Goal: Task Accomplishment & Management: Use online tool/utility

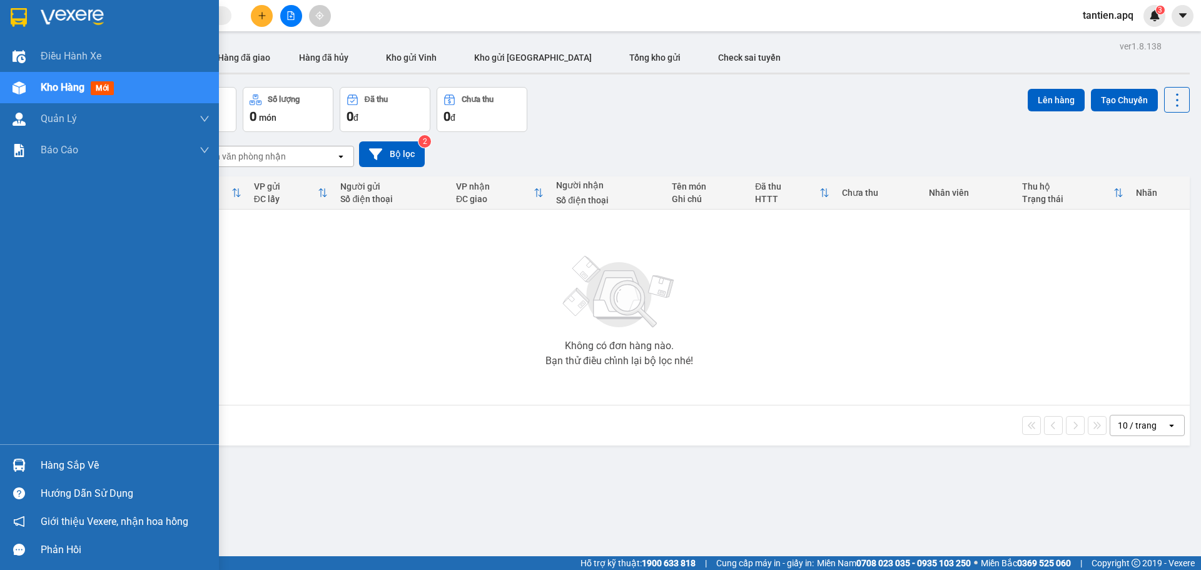
click at [17, 463] on img at bounding box center [19, 464] width 13 height 13
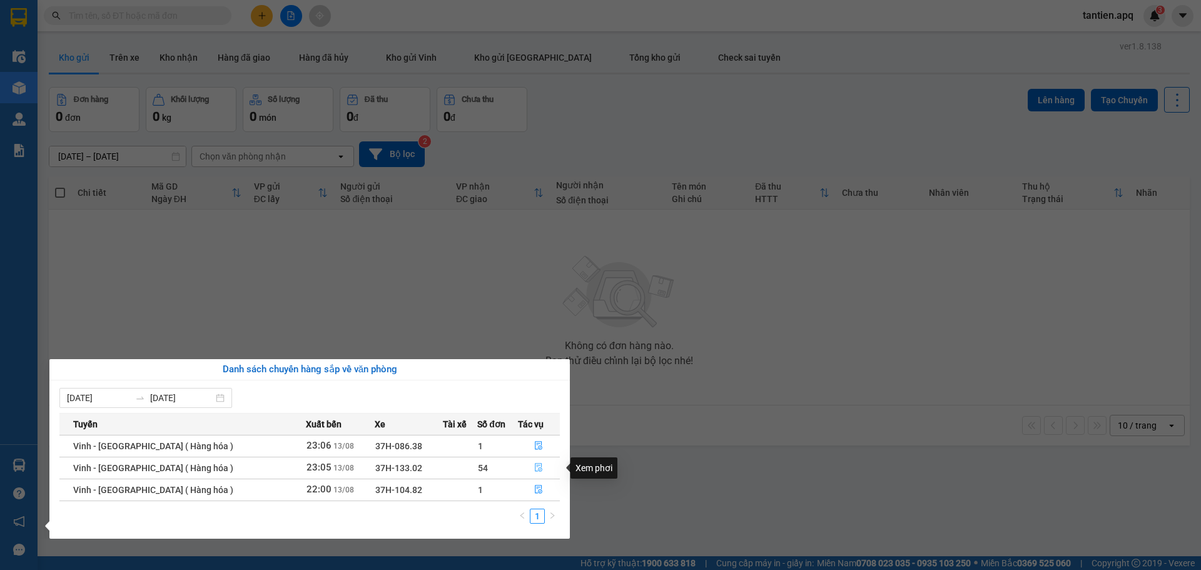
click at [535, 465] on icon "file-done" at bounding box center [539, 467] width 8 height 9
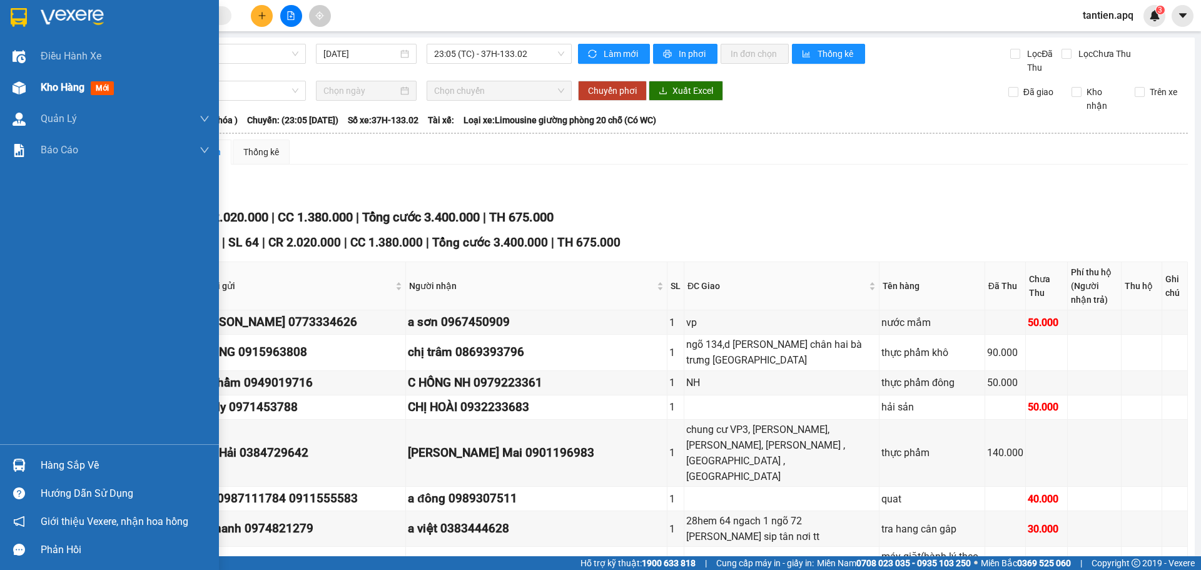
click at [44, 84] on span "Kho hàng" at bounding box center [63, 87] width 44 height 12
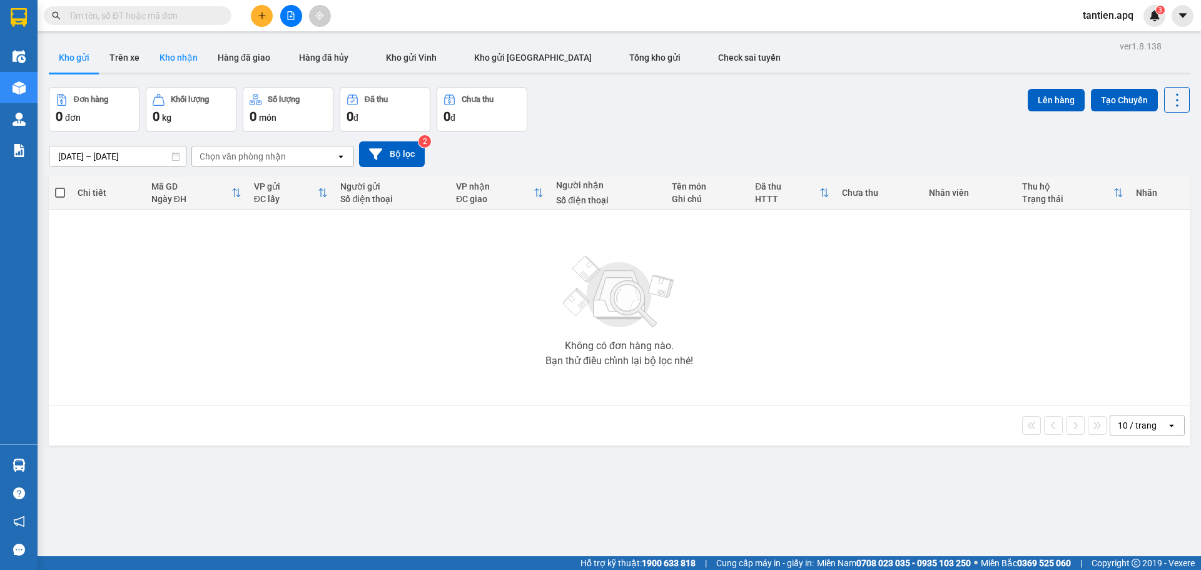
click at [184, 64] on button "Kho nhận" at bounding box center [178, 58] width 58 height 30
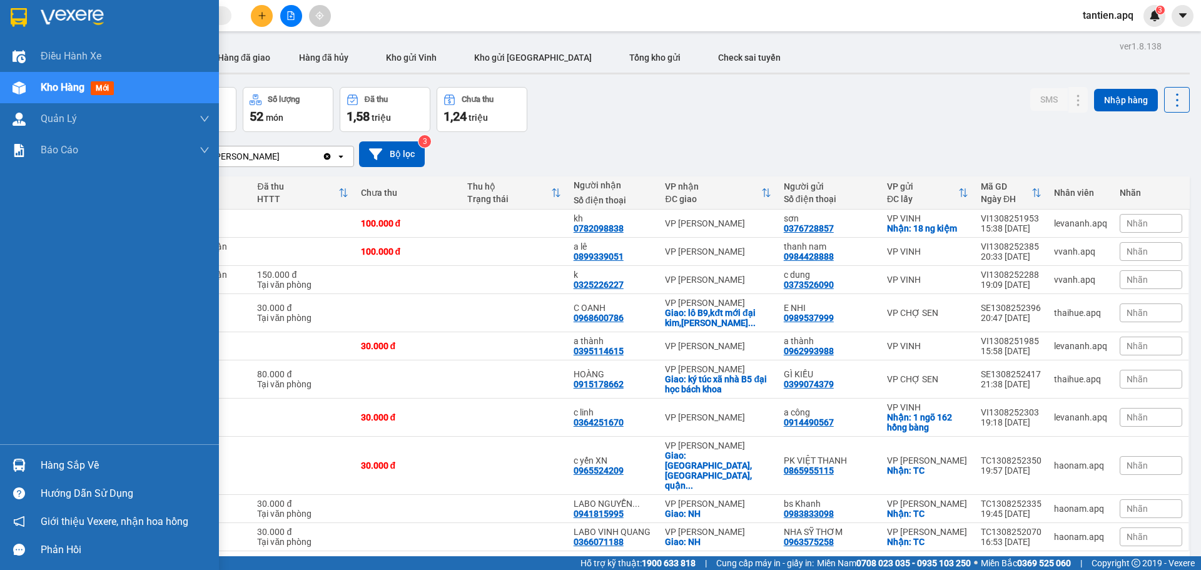
click at [62, 467] on div "Hàng sắp về" at bounding box center [125, 465] width 169 height 19
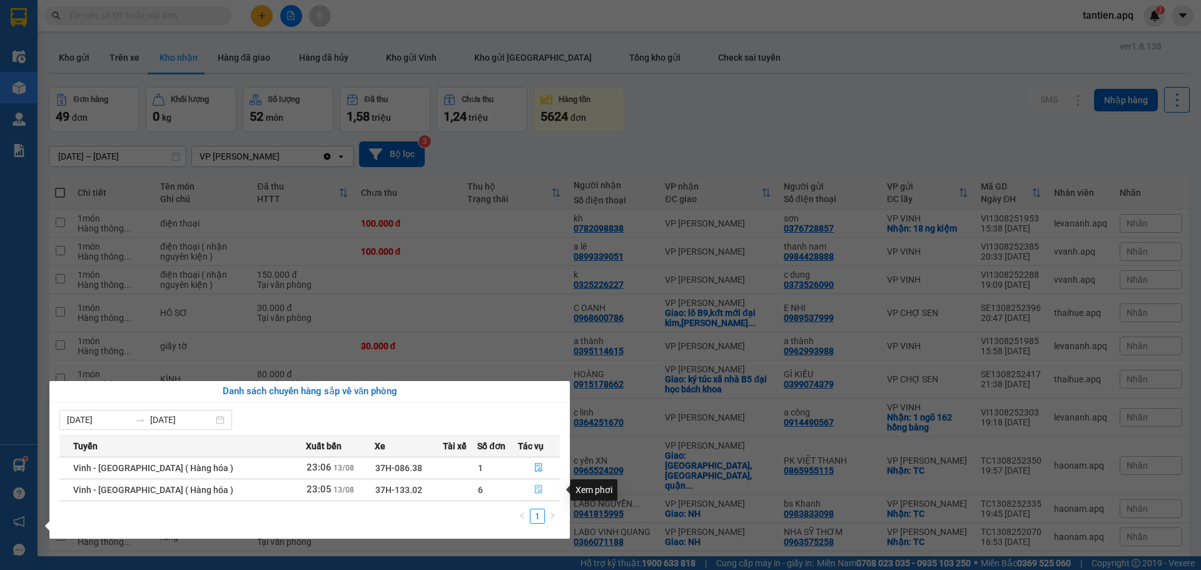
click at [538, 490] on icon "file-done" at bounding box center [539, 489] width 8 height 9
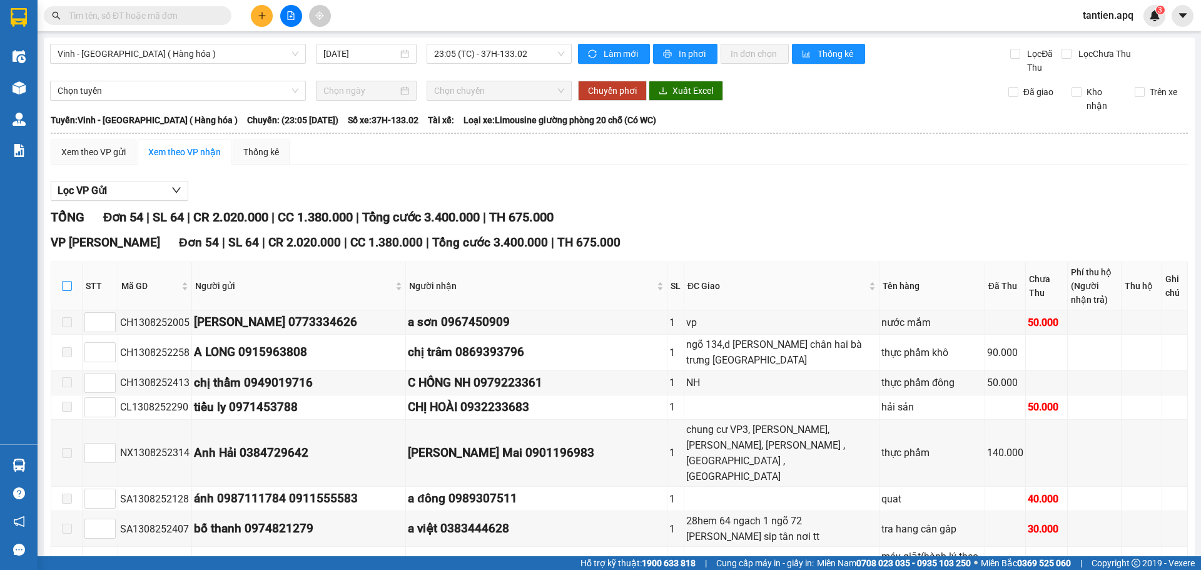
click at [67, 282] on input "checkbox" at bounding box center [67, 286] width 10 height 10
checkbox input "true"
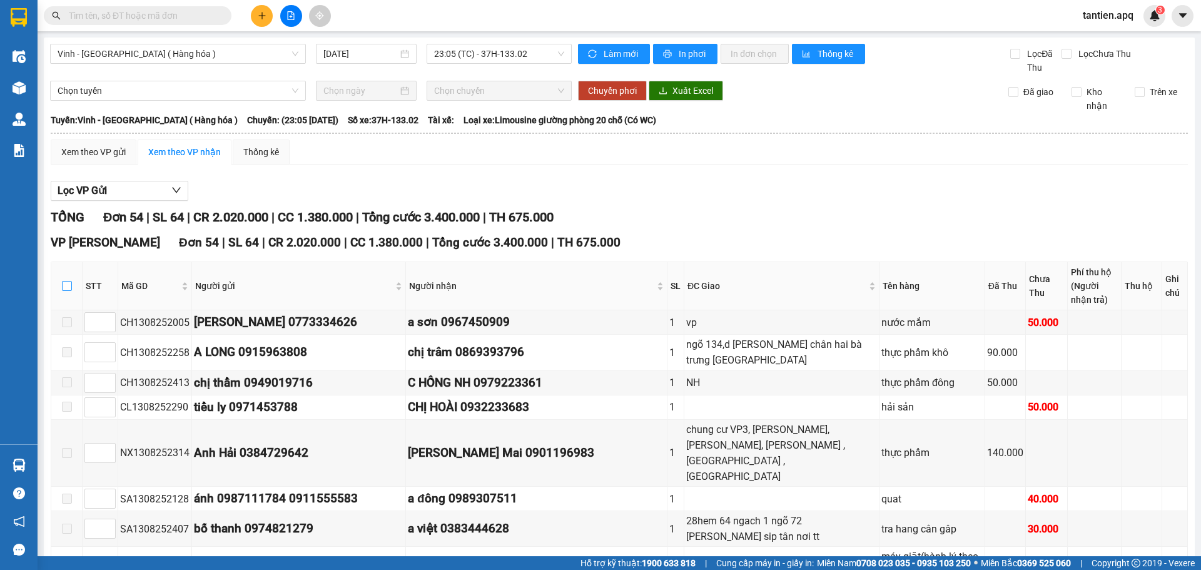
checkbox input "true"
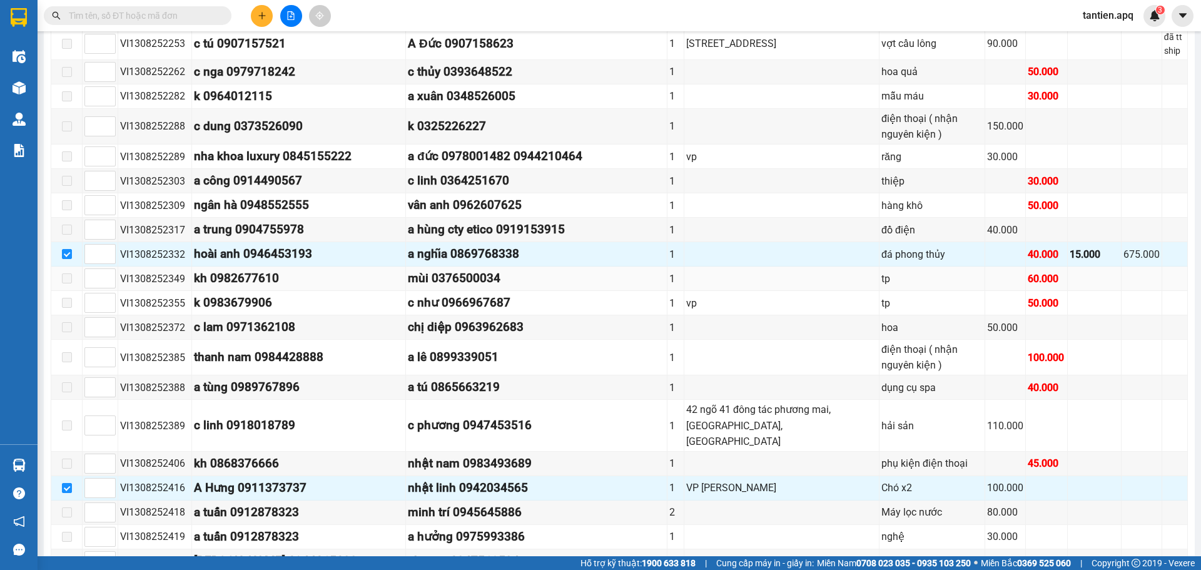
scroll to position [1309, 0]
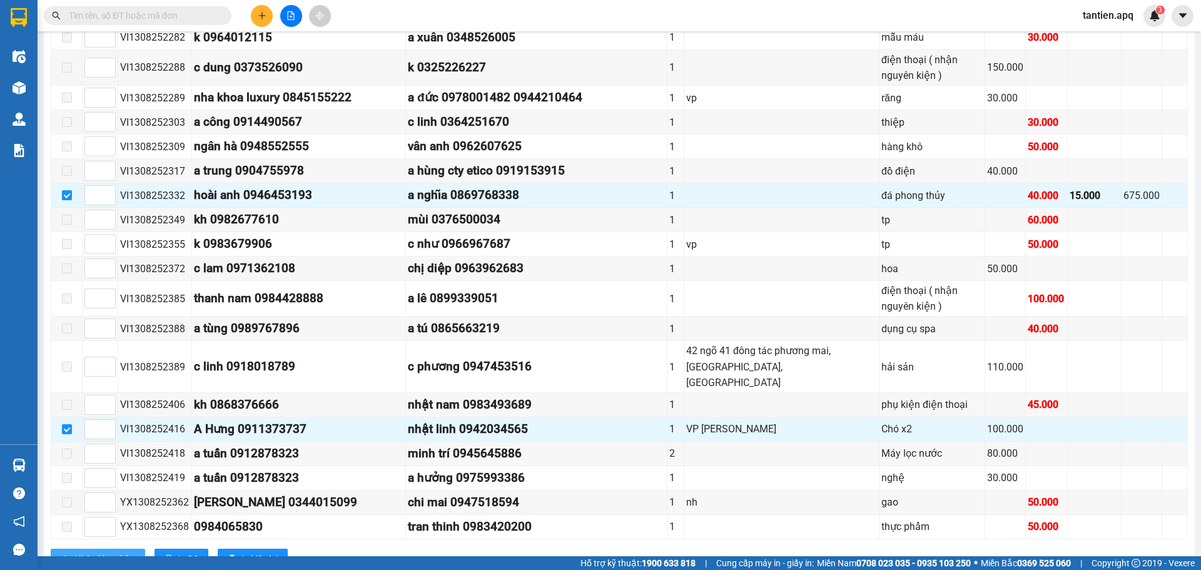
click at [131, 552] on span "Nhập kho nhận" at bounding box center [104, 559] width 61 height 14
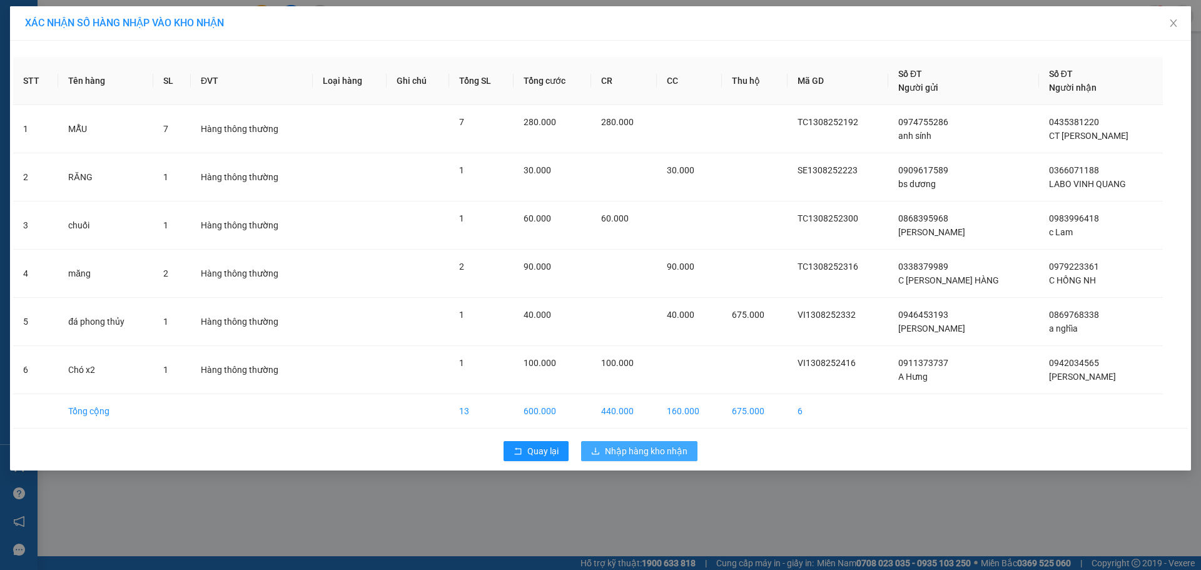
click at [645, 447] on span "Nhập hàng kho nhận" at bounding box center [646, 451] width 83 height 14
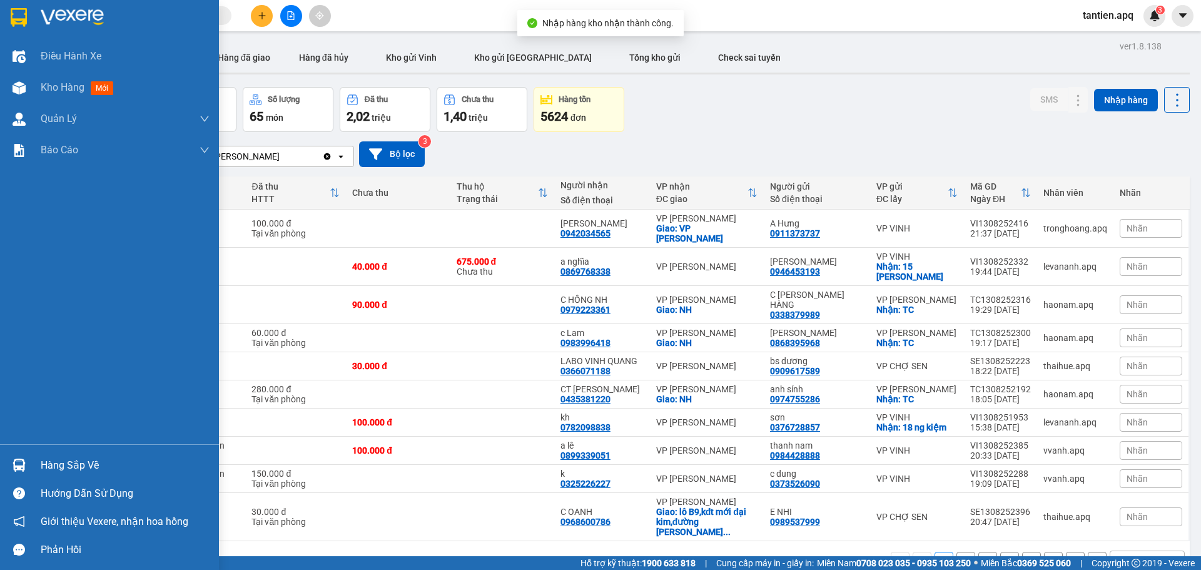
drag, startPoint x: 21, startPoint y: 463, endPoint x: 27, endPoint y: 459, distance: 7.1
click at [22, 463] on img at bounding box center [19, 464] width 13 height 13
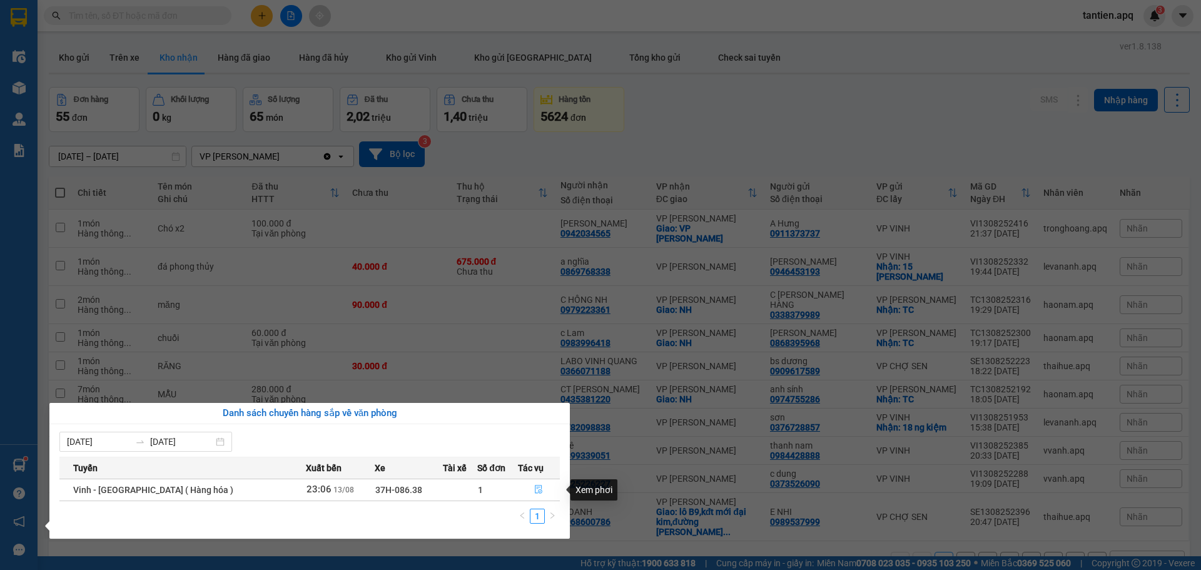
click at [536, 490] on icon "file-done" at bounding box center [538, 489] width 9 height 9
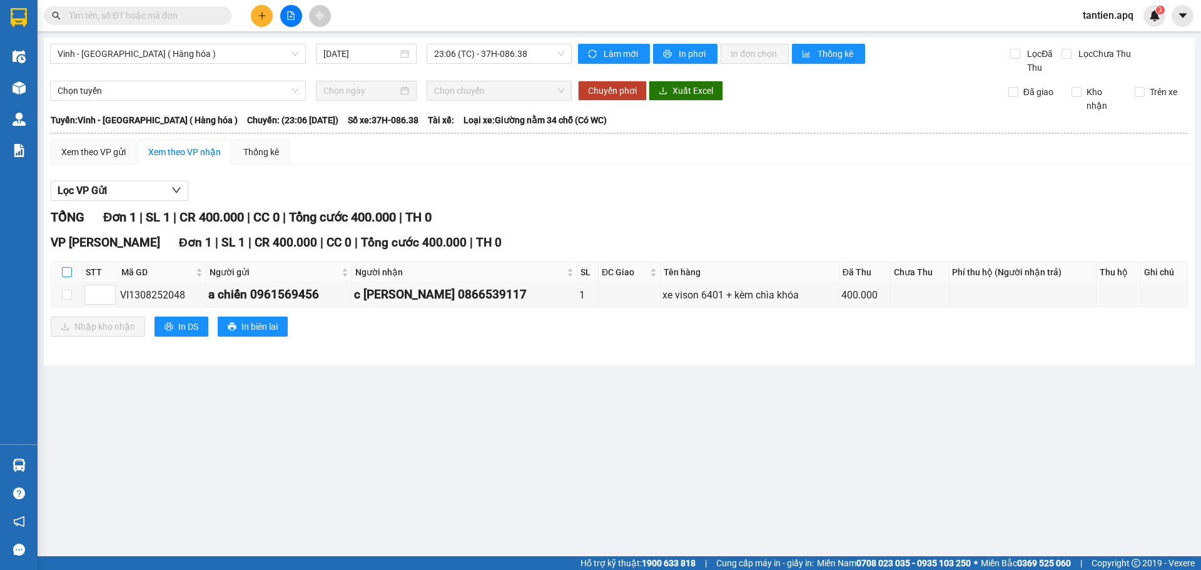
click at [69, 267] on input "checkbox" at bounding box center [67, 272] width 10 height 10
checkbox input "true"
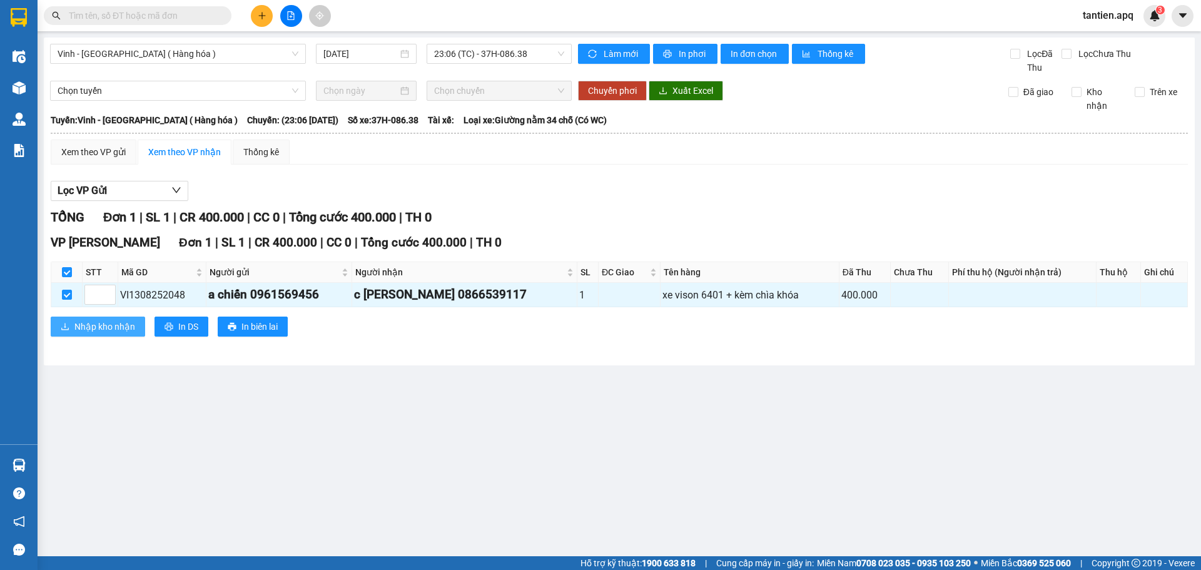
click at [102, 332] on span "Nhập kho nhận" at bounding box center [104, 327] width 61 height 14
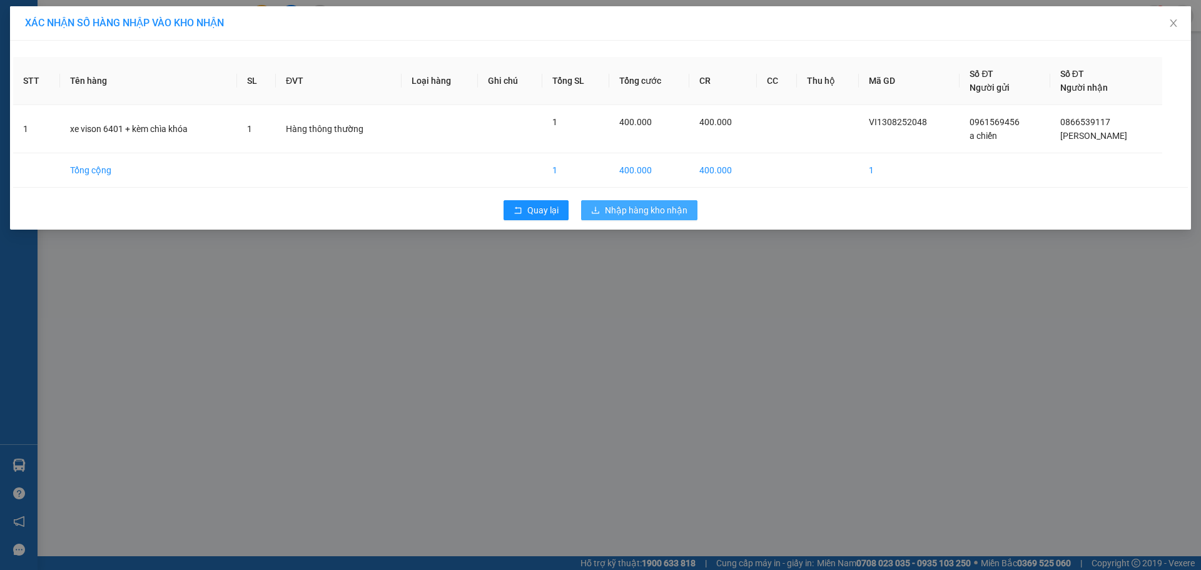
click at [606, 210] on span "Nhập hàng kho nhận" at bounding box center [646, 210] width 83 height 14
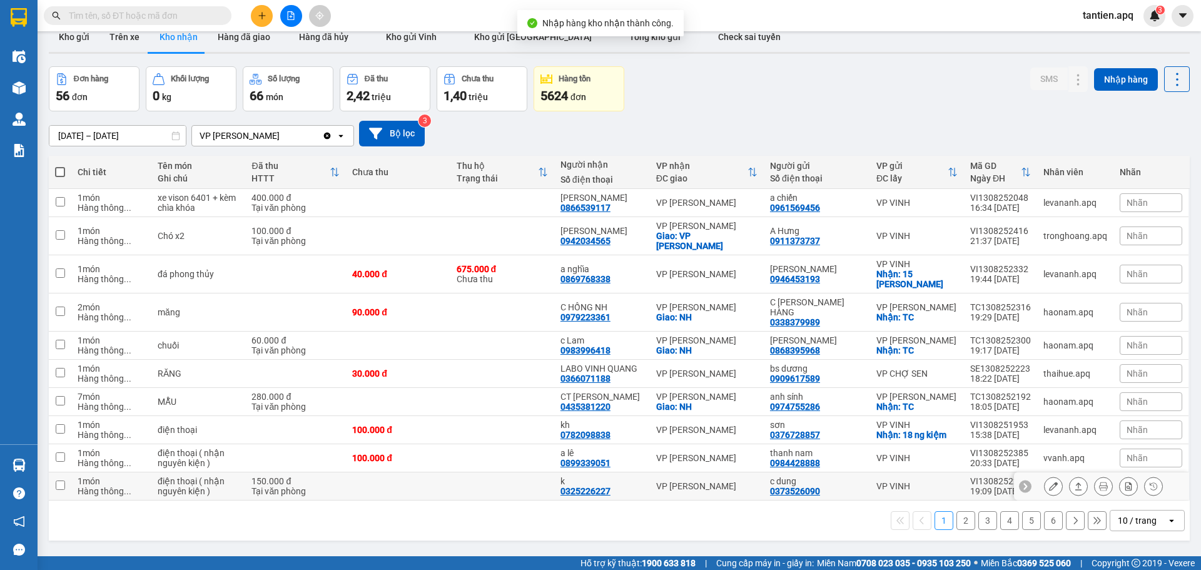
scroll to position [58, 0]
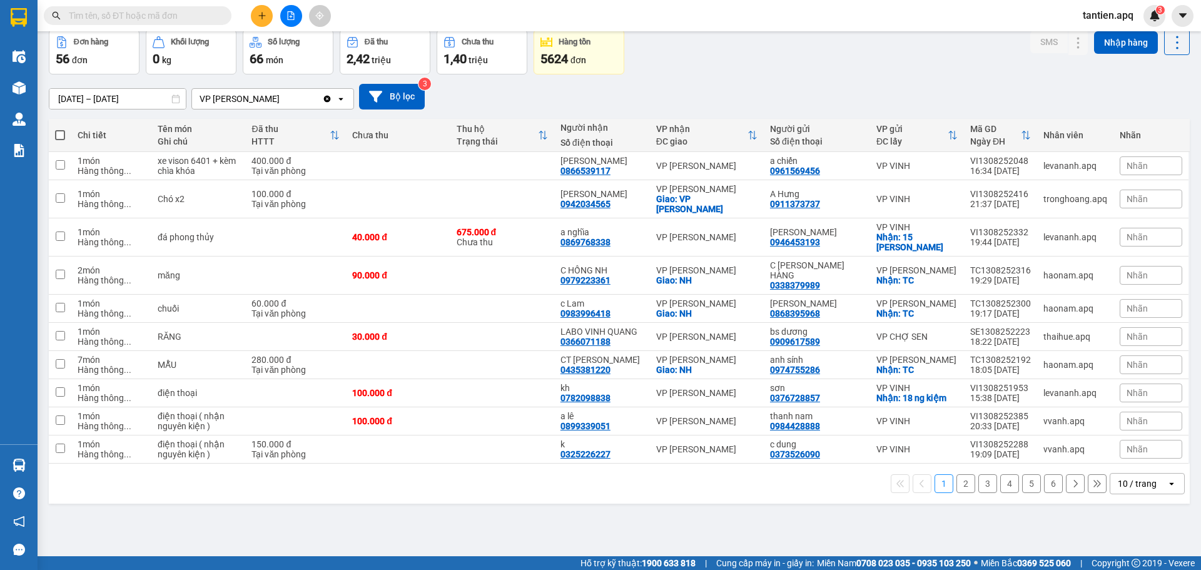
click at [1169, 485] on icon at bounding box center [1171, 483] width 4 height 3
click at [1149, 462] on span "100 / trang" at bounding box center [1132, 466] width 45 height 13
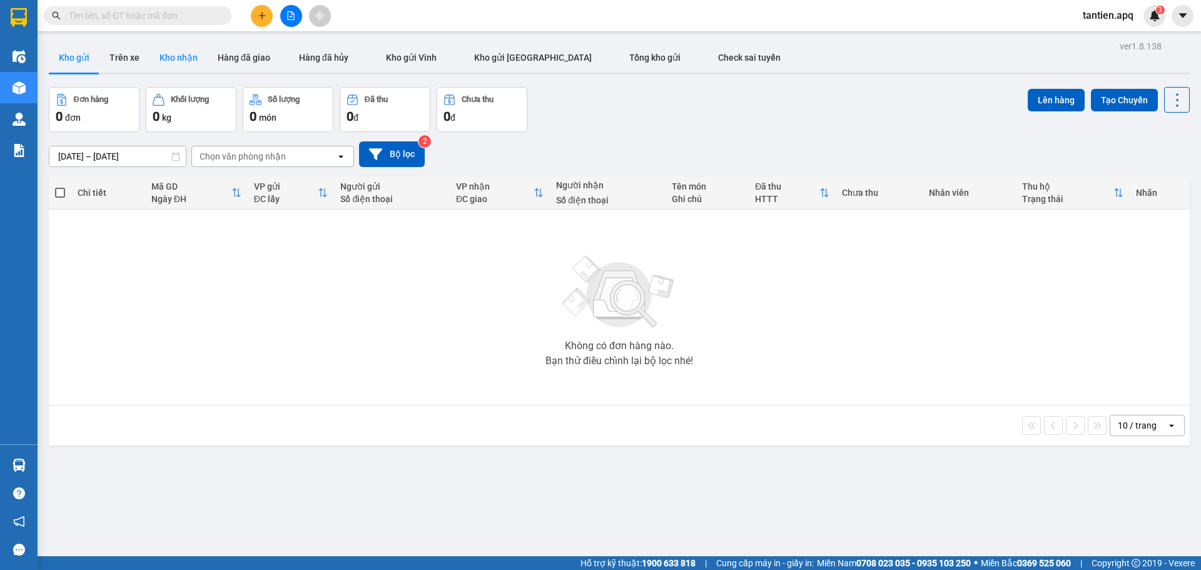
click at [178, 53] on button "Kho nhận" at bounding box center [178, 58] width 58 height 30
